Goal: Navigation & Orientation: Find specific page/section

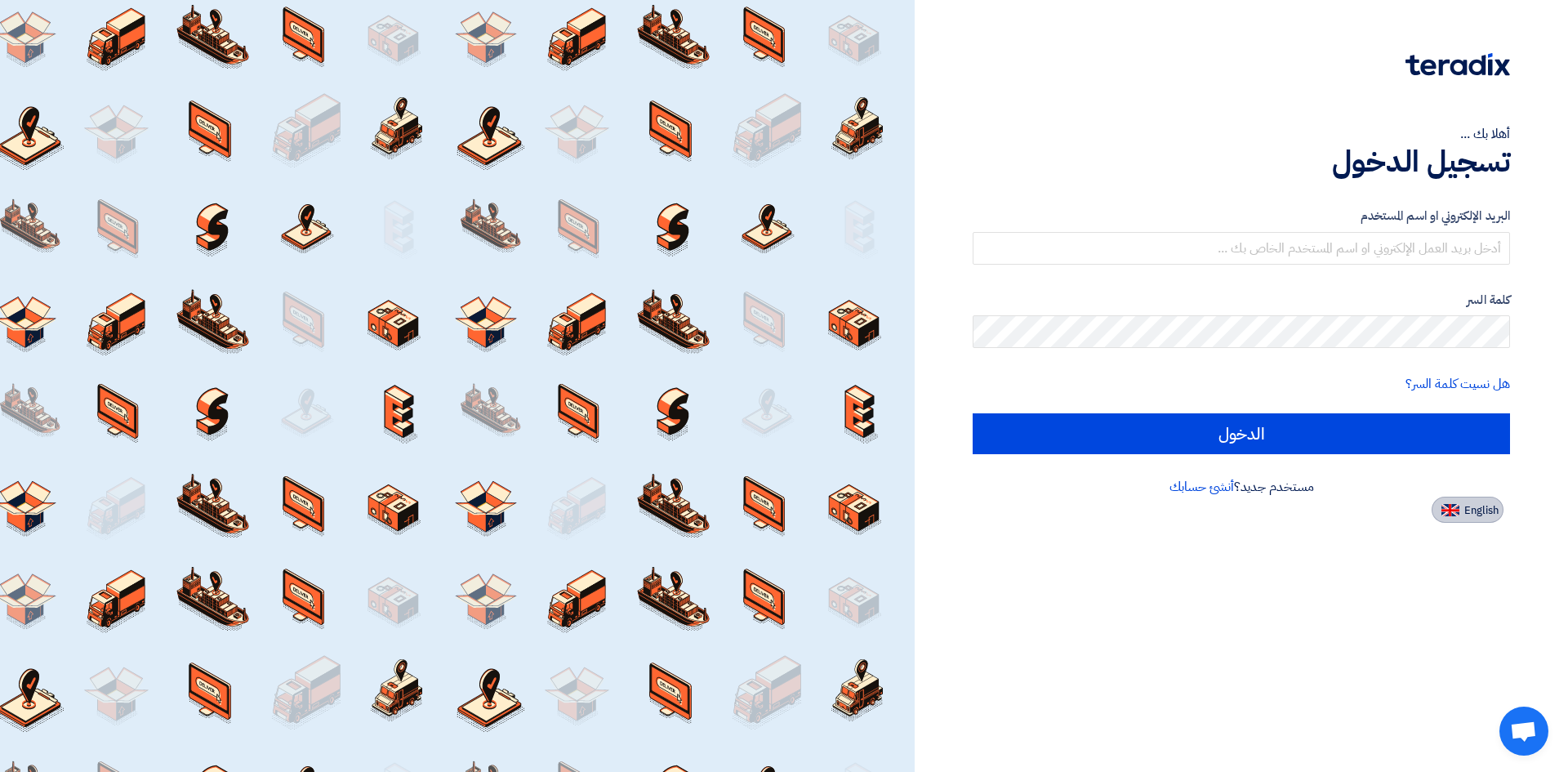
click at [1467, 506] on span "English" at bounding box center [1482, 510] width 34 height 12
type input "Sign in"
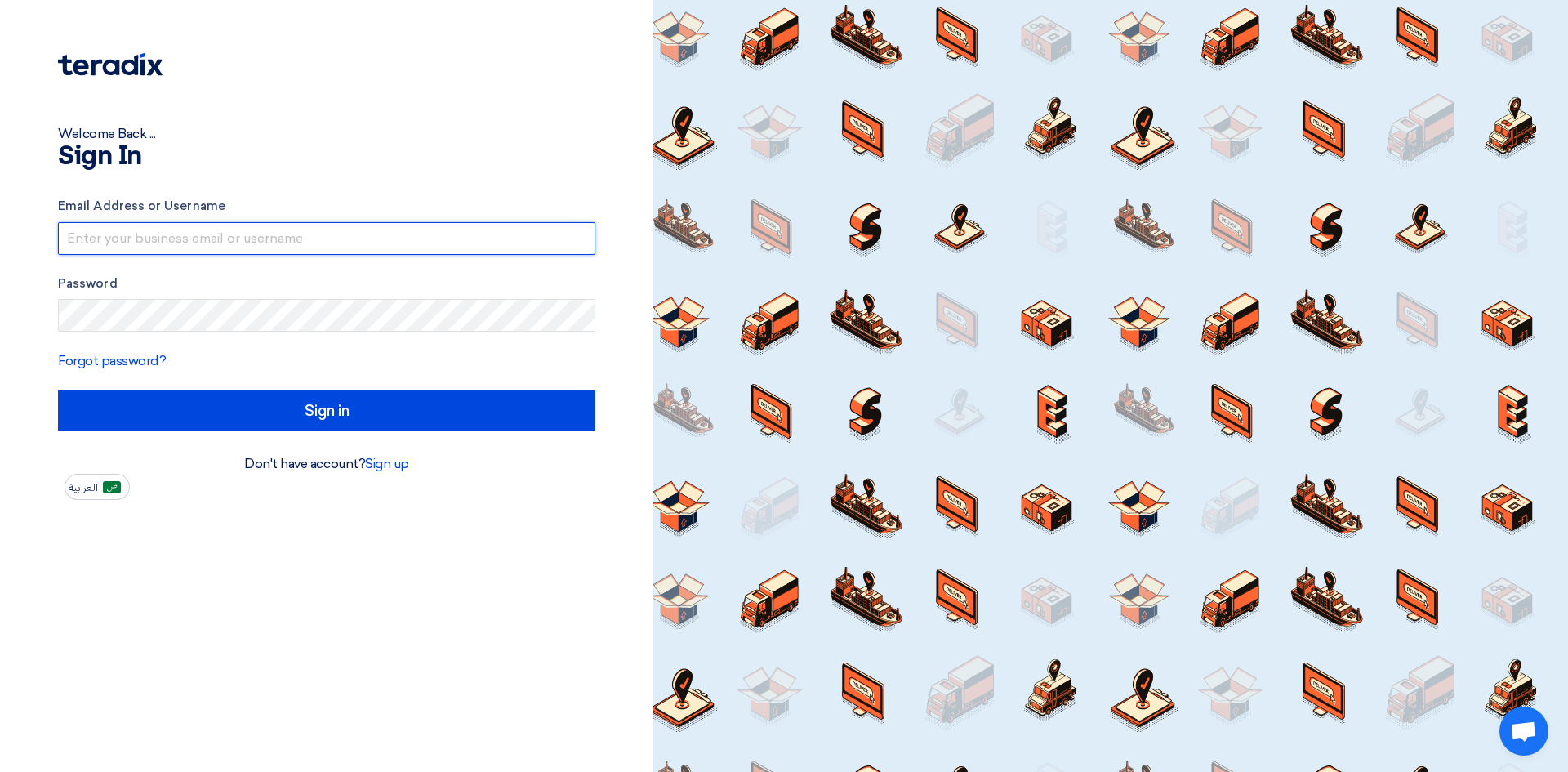
click at [377, 241] on input "text" at bounding box center [326, 239] width 537 height 33
type input "inmaaalwasti"
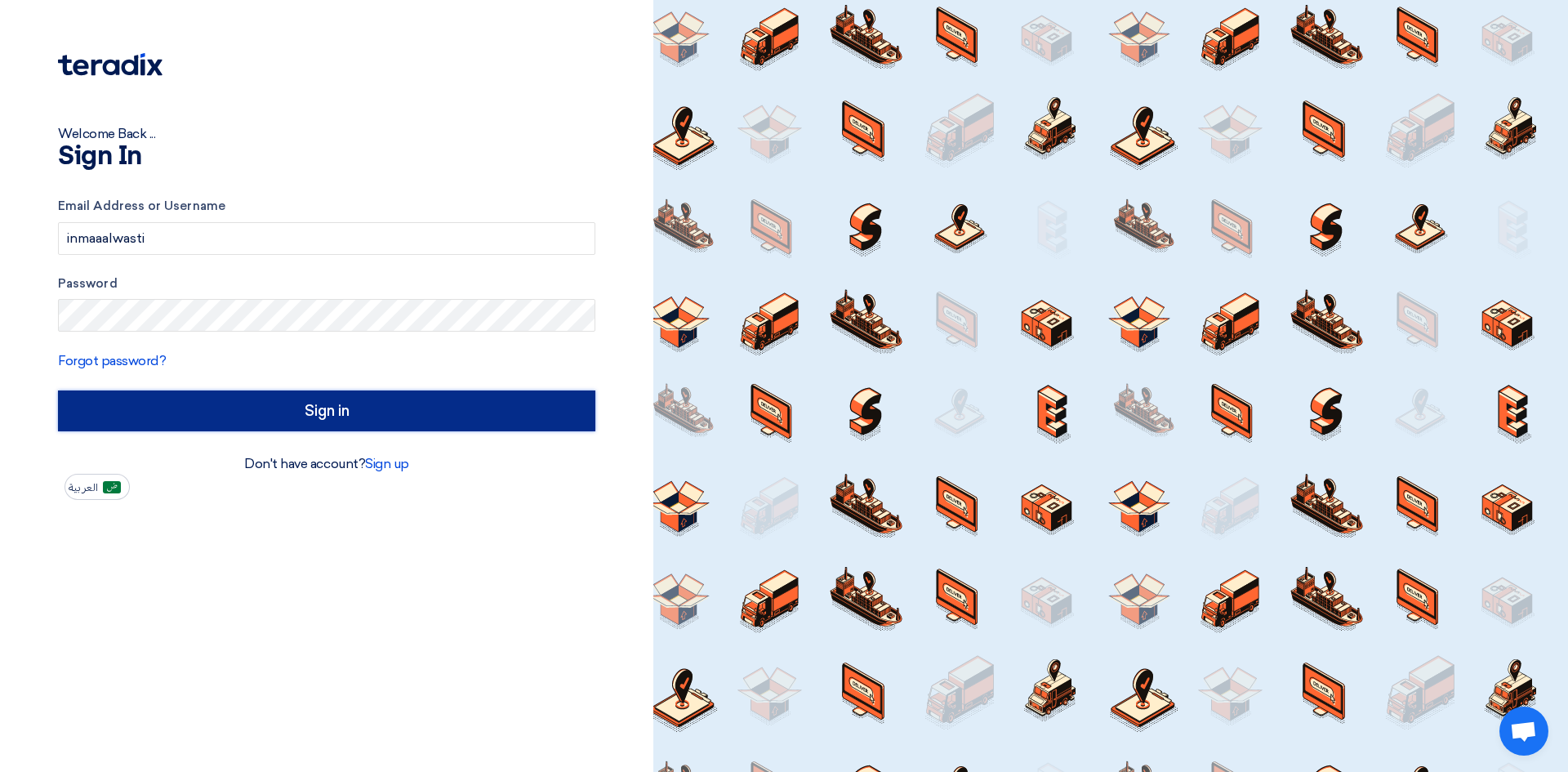
click at [310, 426] on input "Sign in" at bounding box center [326, 410] width 537 height 41
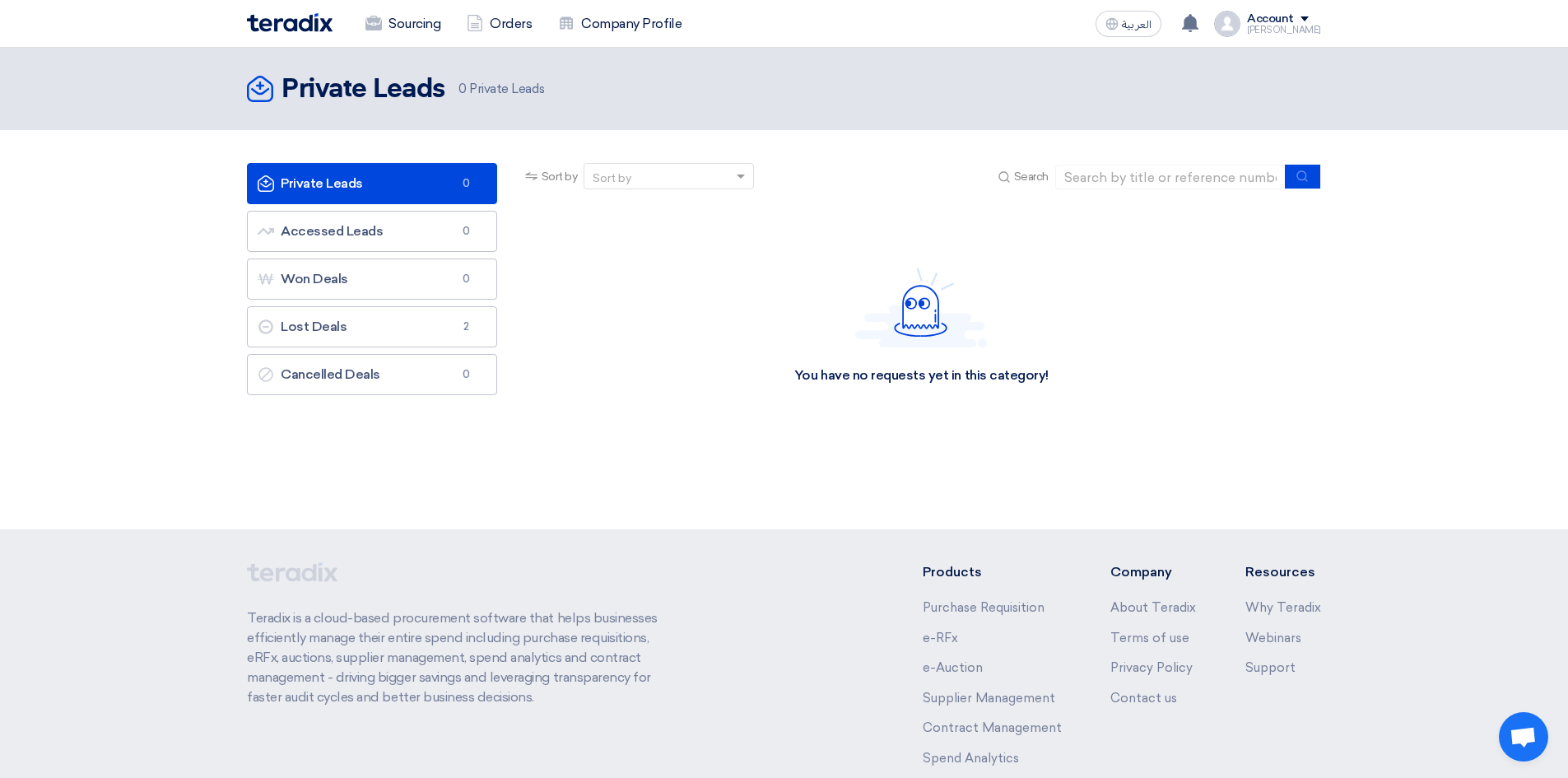
click at [1310, 21] on div "Account" at bounding box center [1284, 19] width 74 height 14
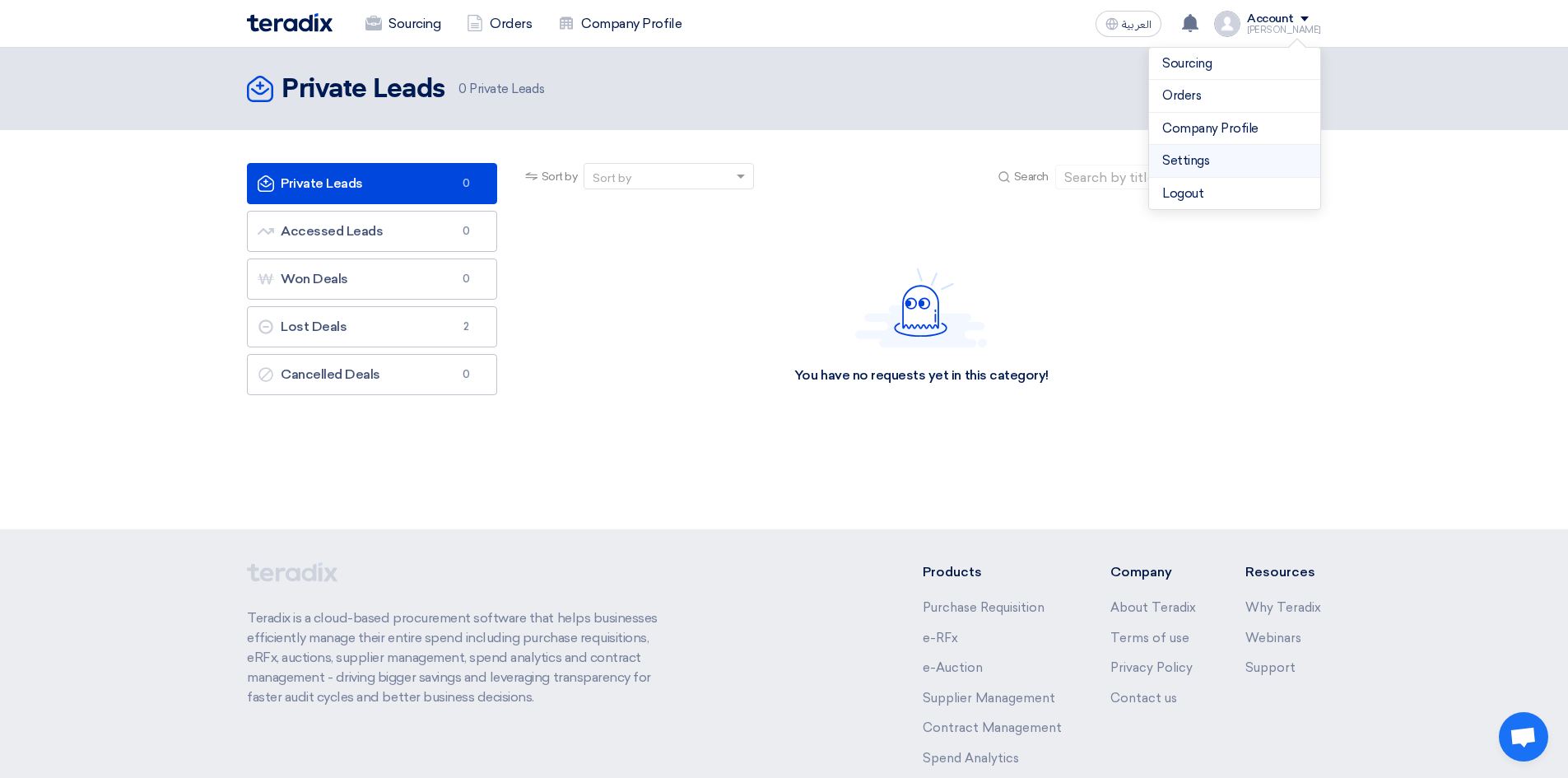
click at [1204, 162] on link "Settings" at bounding box center [1234, 160] width 145 height 19
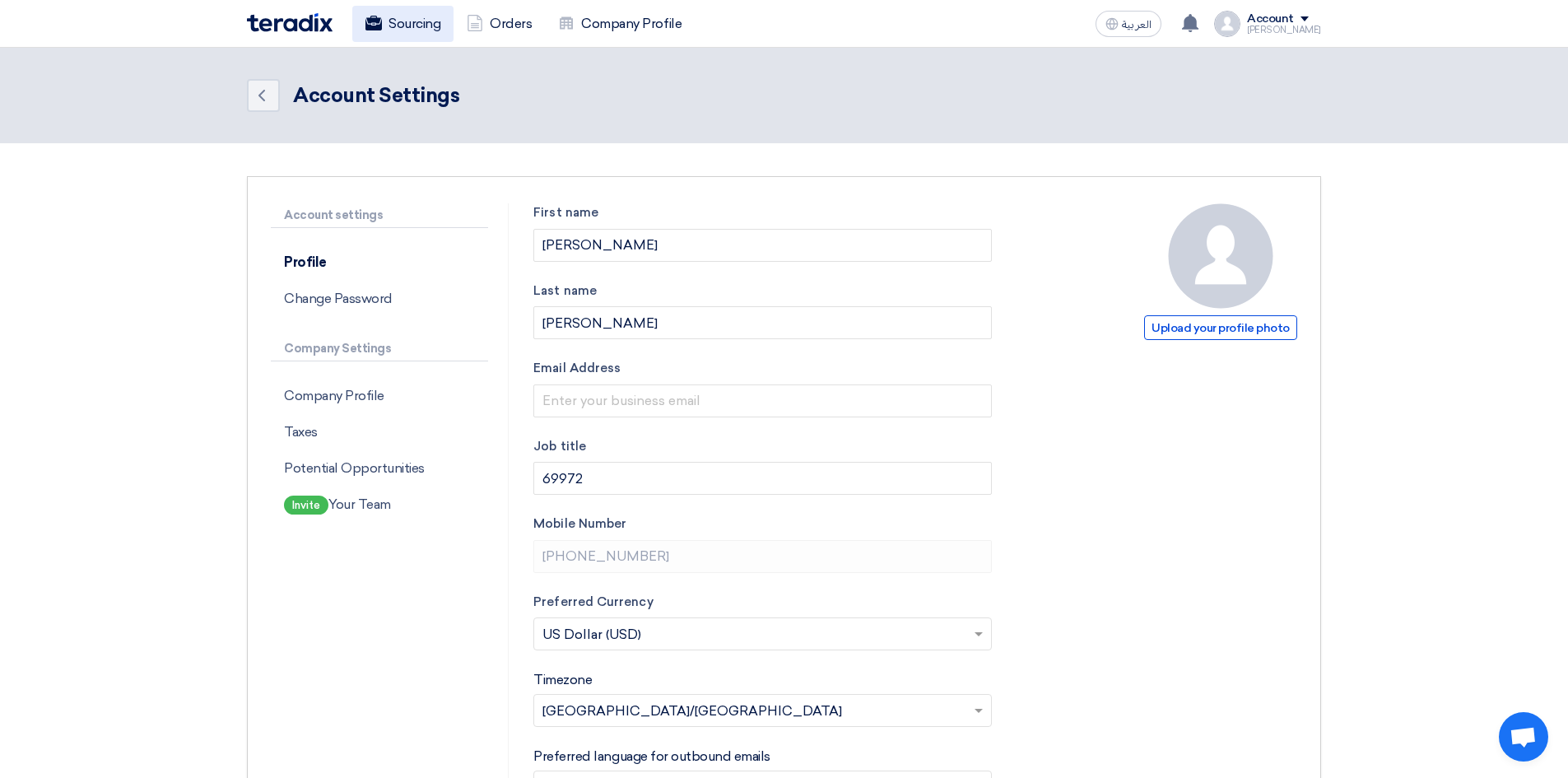
click at [419, 21] on link "Sourcing" at bounding box center [403, 24] width 101 height 36
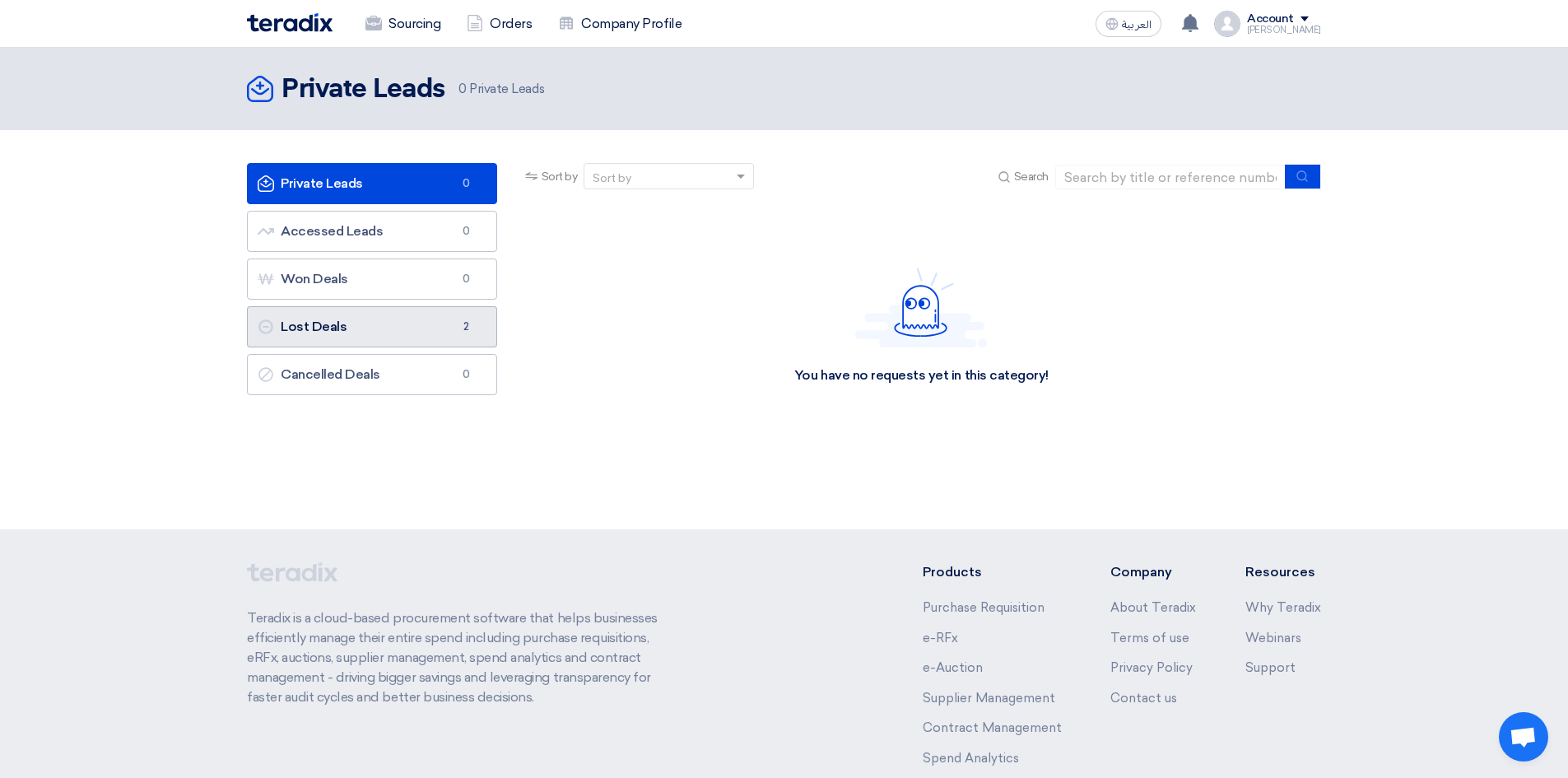
click at [452, 323] on link "Lost Deals Lost Deals 2" at bounding box center [372, 326] width 251 height 41
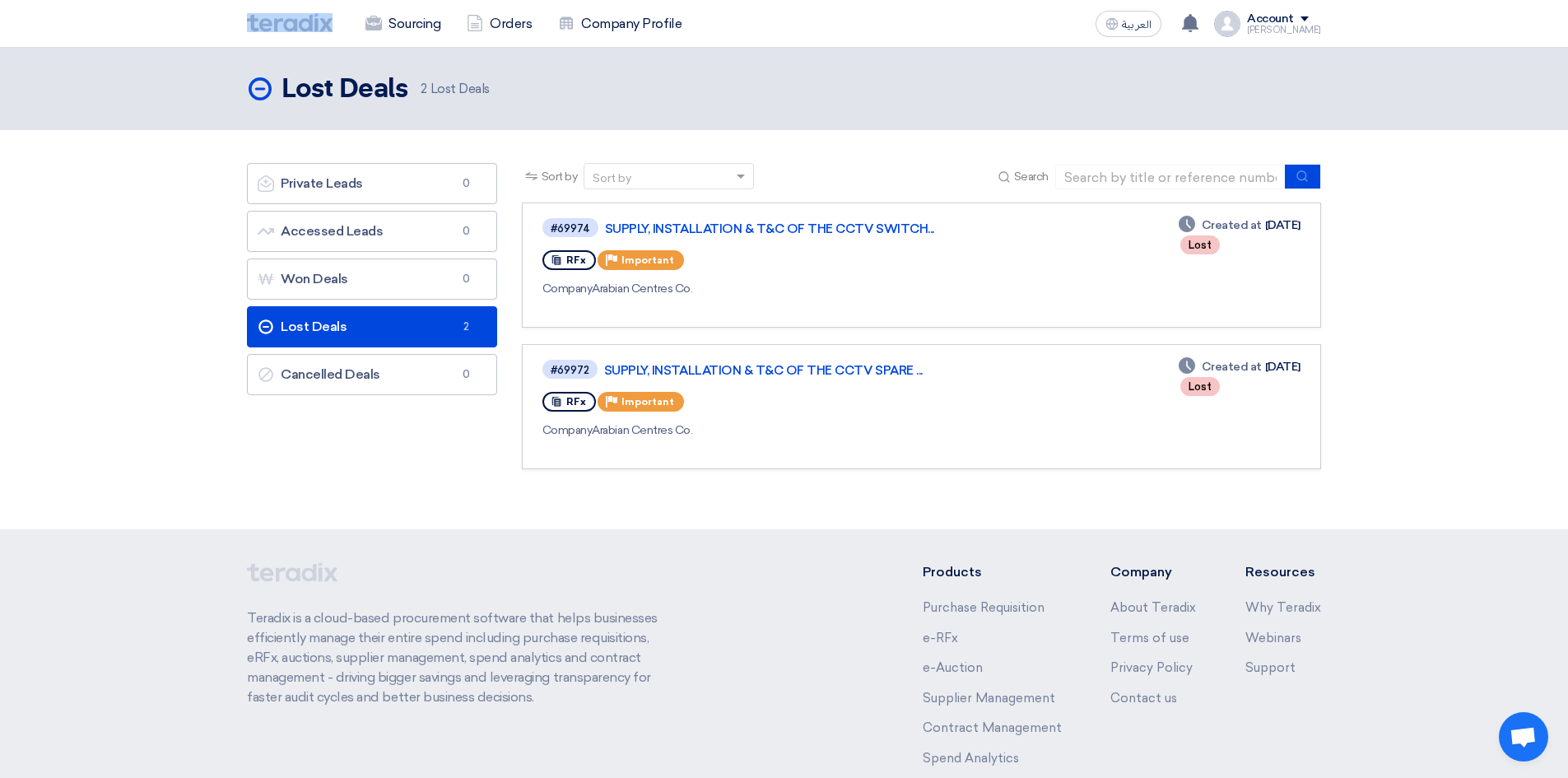
drag, startPoint x: 340, startPoint y: 27, endPoint x: 211, endPoint y: 15, distance: 129.6
click at [211, 15] on nav "Sourcing Orders Company Profile العربية ع Your notification list is empty Accou…" at bounding box center [784, 24] width 1568 height 47
copy link
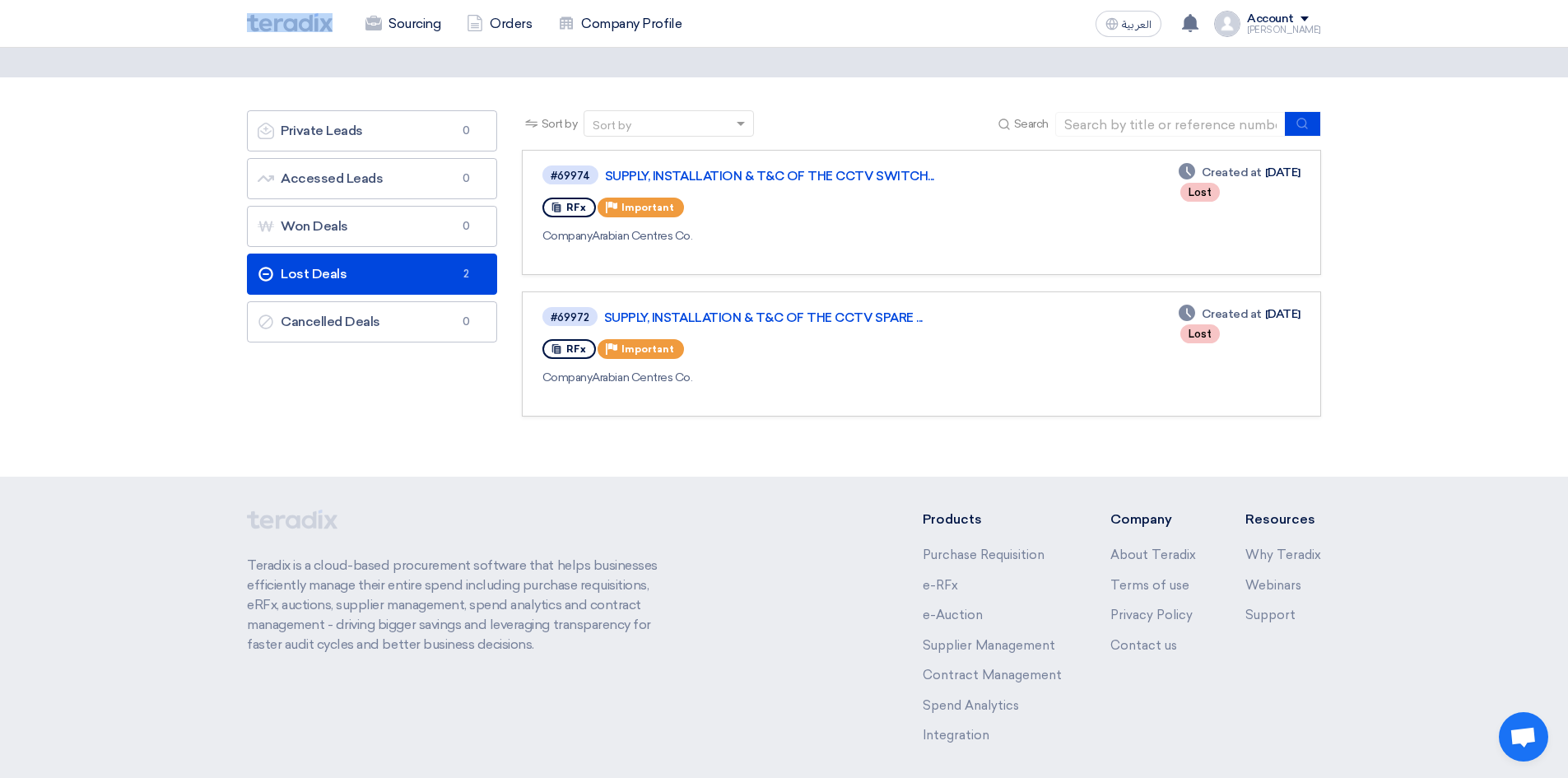
scroll to position [124, 0]
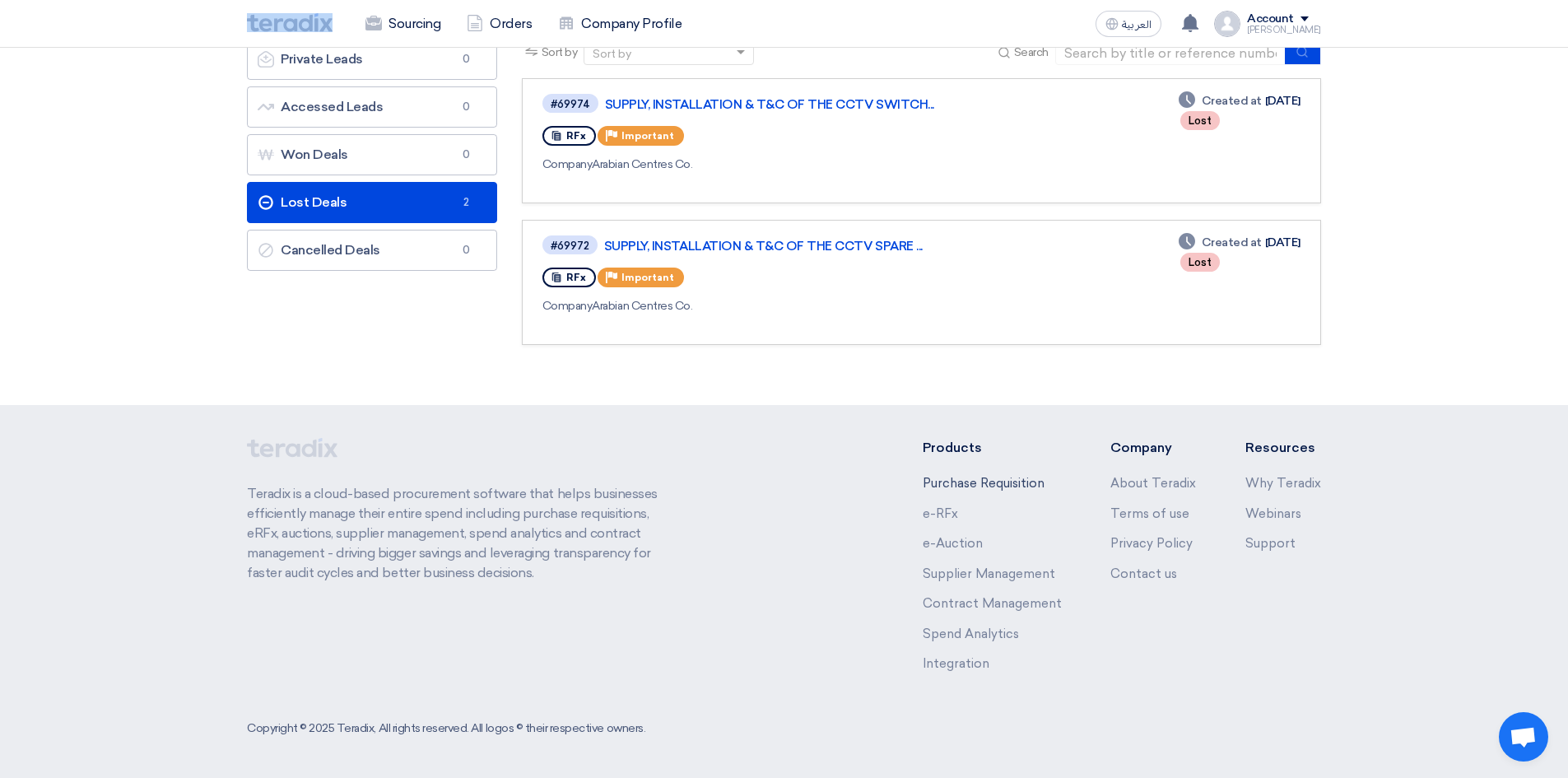
click at [995, 483] on link "Purchase Requisition" at bounding box center [984, 483] width 122 height 15
click at [1262, 31] on div "[PERSON_NAME]" at bounding box center [1284, 30] width 74 height 9
click at [1214, 128] on link "Company Profile" at bounding box center [1234, 128] width 145 height 19
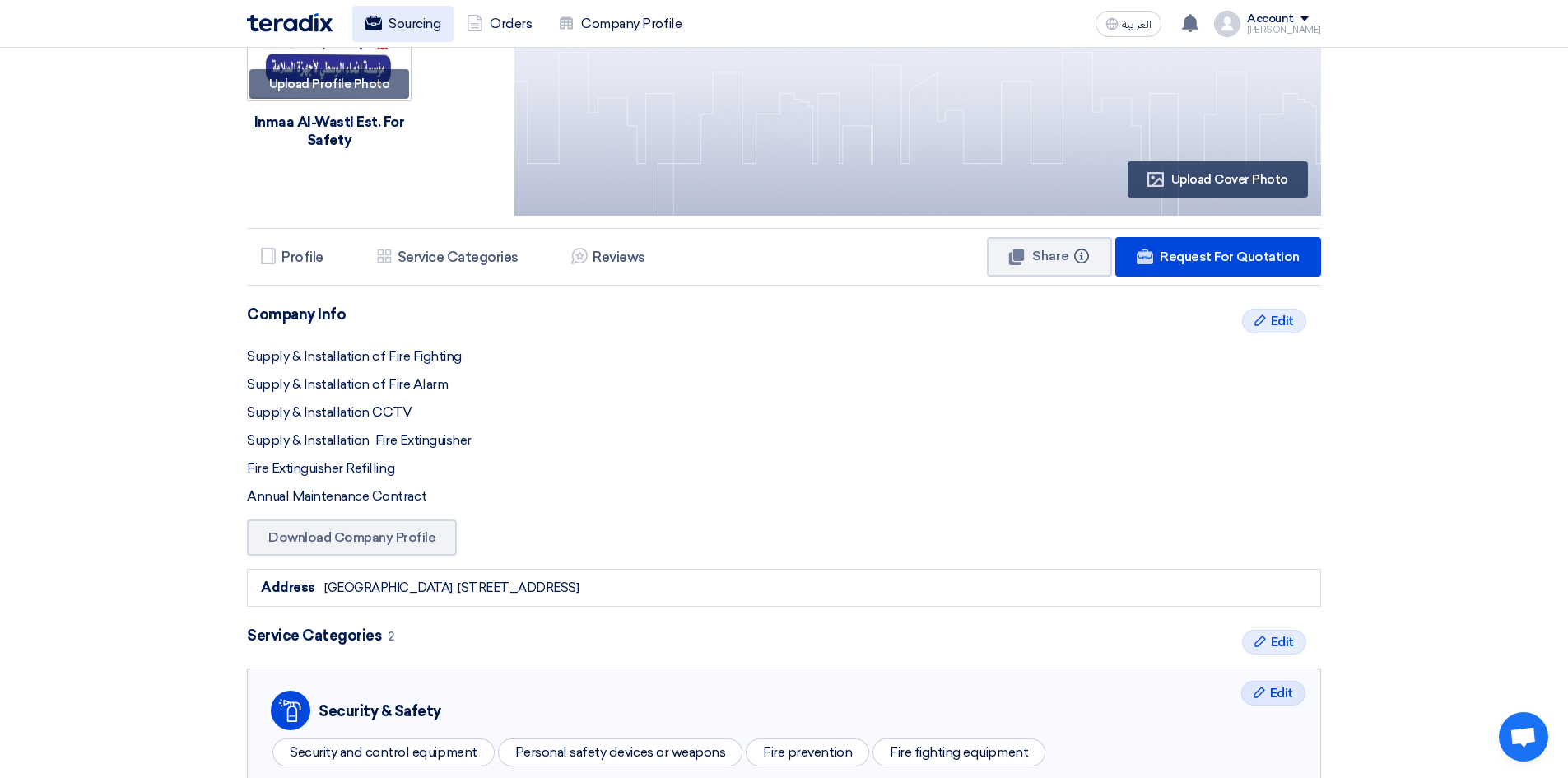
click at [389, 26] on link "Sourcing" at bounding box center [403, 24] width 101 height 36
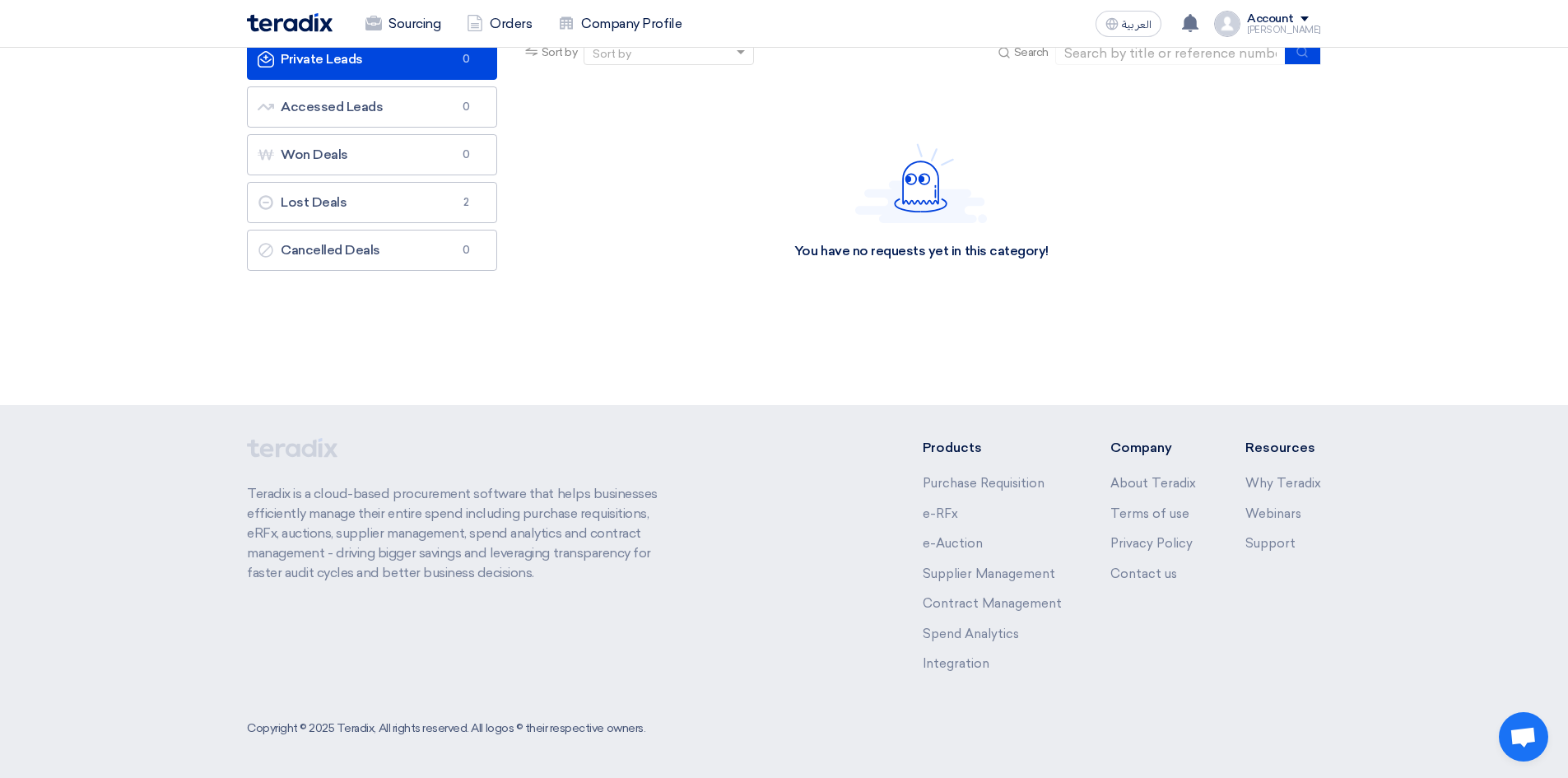
click at [442, 80] on link "Private Leads Private Leads 0" at bounding box center [372, 58] width 251 height 41
click at [342, 128] on link "Accessed Leads Accessed Leads 0" at bounding box center [372, 107] width 251 height 41
